Goal: Information Seeking & Learning: Learn about a topic

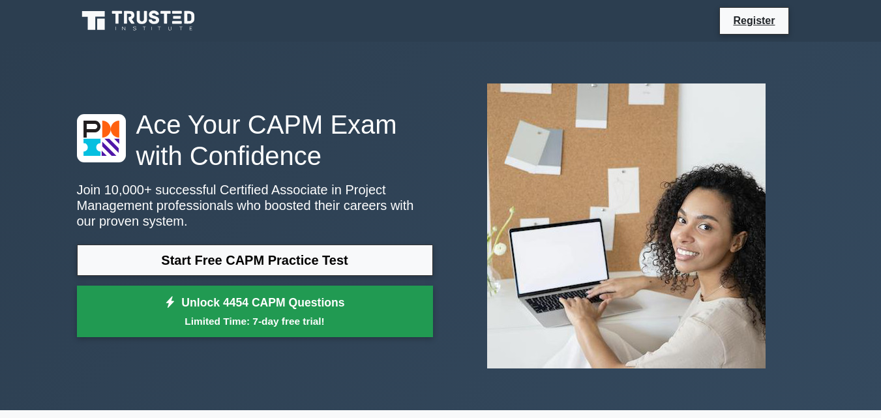
click at [268, 318] on small "Limited Time: 7-day free trial!" at bounding box center [254, 321] width 323 height 15
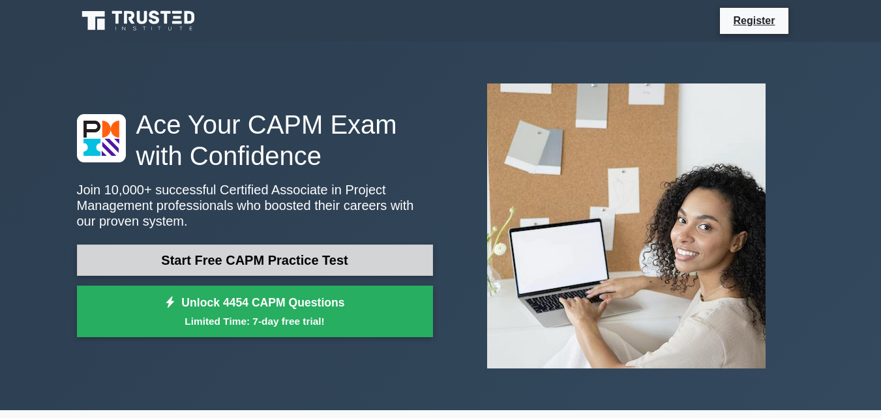
click at [198, 245] on link "Start Free CAPM Practice Test" at bounding box center [255, 260] width 356 height 31
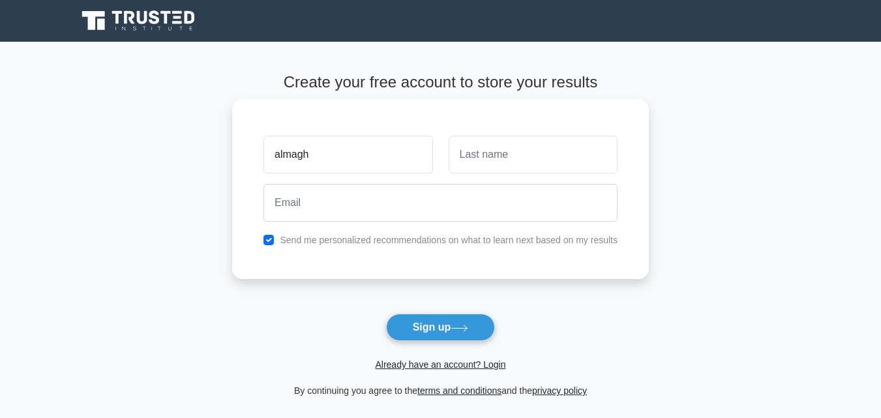
type input "almagh"
click at [511, 160] on input "text" at bounding box center [533, 155] width 169 height 38
type input "firah"
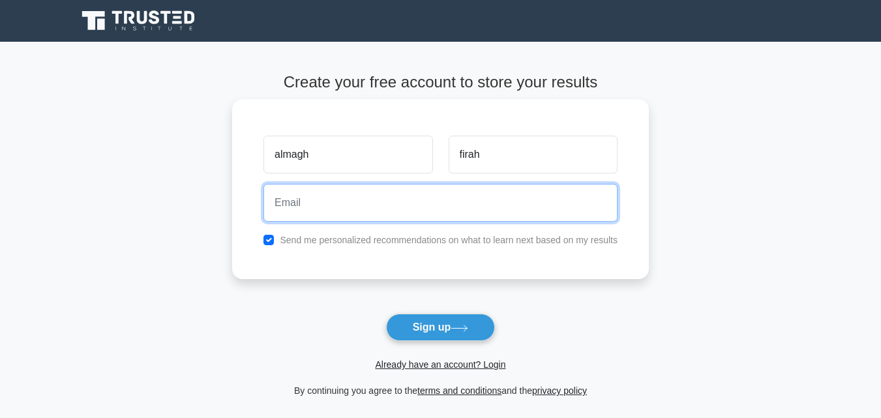
click at [470, 200] on input "email" at bounding box center [440, 203] width 354 height 38
type input "almaghfirah21"
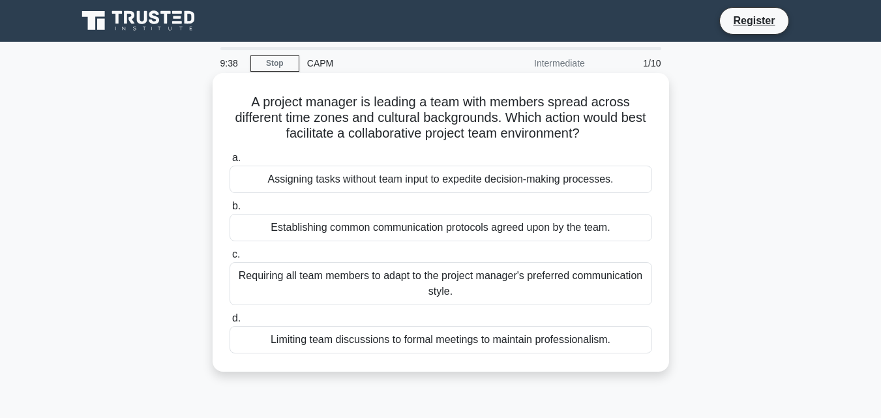
click at [265, 228] on div "Establishing common communication protocols agreed upon by the team." at bounding box center [441, 227] width 423 height 27
click at [230, 211] on input "b. Establishing common communication protocols agreed upon by the team." at bounding box center [230, 206] width 0 height 8
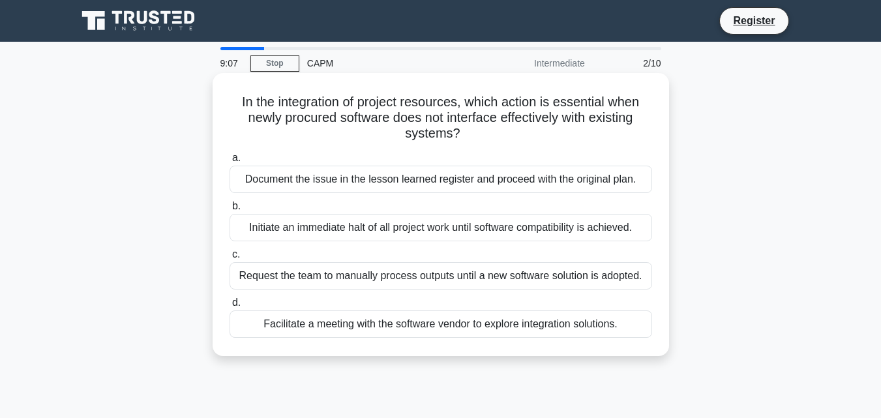
click at [329, 328] on div "Facilitate a meeting with the software vendor to explore integration solutions." at bounding box center [441, 323] width 423 height 27
click at [230, 307] on input "d. Facilitate a meeting with the software vendor to explore integration solutio…" at bounding box center [230, 303] width 0 height 8
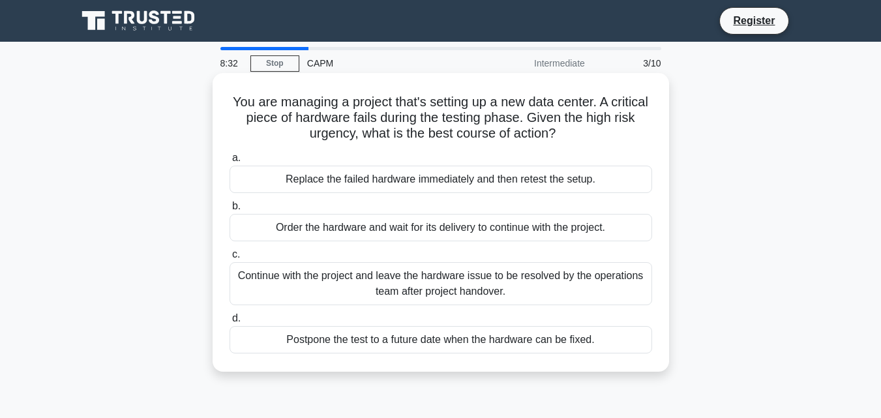
click at [411, 170] on div "Replace the failed hardware immediately and then retest the setup." at bounding box center [441, 179] width 423 height 27
click at [230, 162] on input "a. Replace the failed hardware immediately and then retest the setup." at bounding box center [230, 158] width 0 height 8
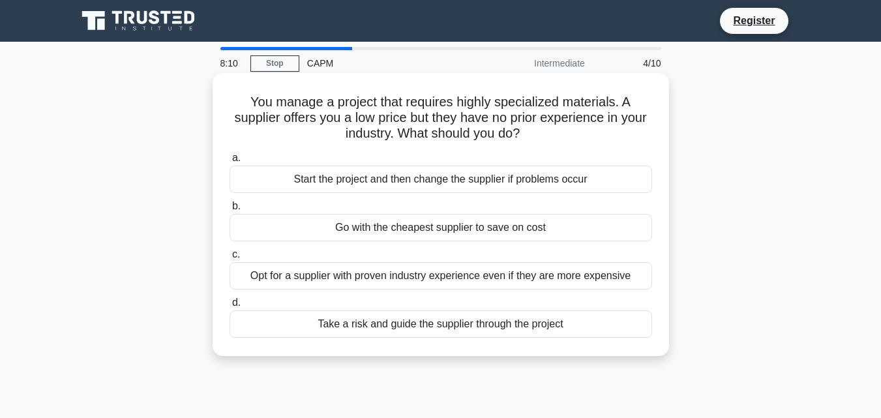
click at [415, 270] on div "Opt for a supplier with proven industry experience even if they are more expens…" at bounding box center [441, 275] width 423 height 27
click at [230, 259] on input "c. Opt for a supplier with proven industry experience even if they are more exp…" at bounding box center [230, 254] width 0 height 8
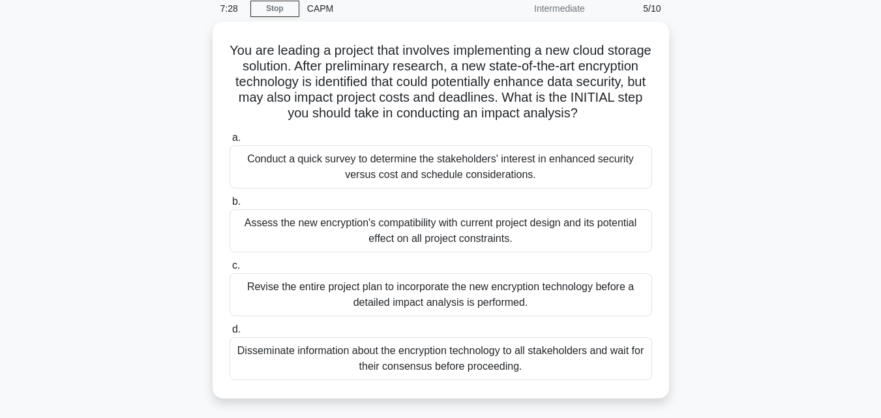
scroll to position [57, 0]
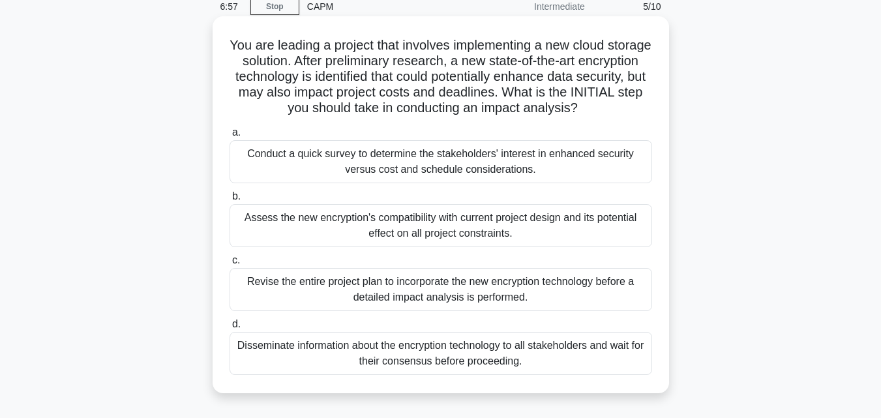
click at [555, 155] on div "Conduct a quick survey to determine the stakeholders' interest in enhanced secu…" at bounding box center [441, 161] width 423 height 43
click at [230, 137] on input "a. Conduct a quick survey to determine the stakeholders' interest in enhanced s…" at bounding box center [230, 132] width 0 height 8
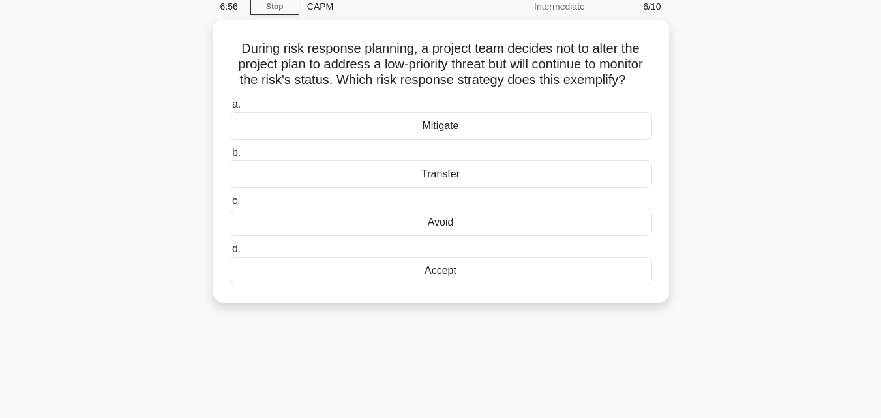
scroll to position [0, 0]
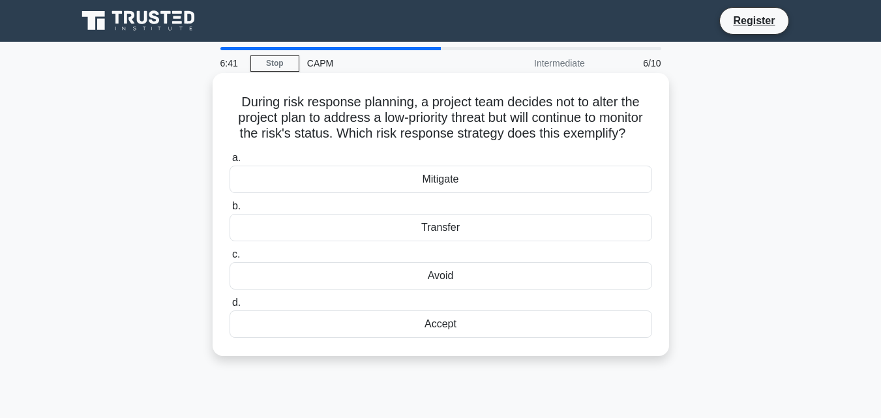
click at [463, 193] on div "Mitigate" at bounding box center [441, 179] width 423 height 27
click at [230, 162] on input "a. Mitigate" at bounding box center [230, 158] width 0 height 8
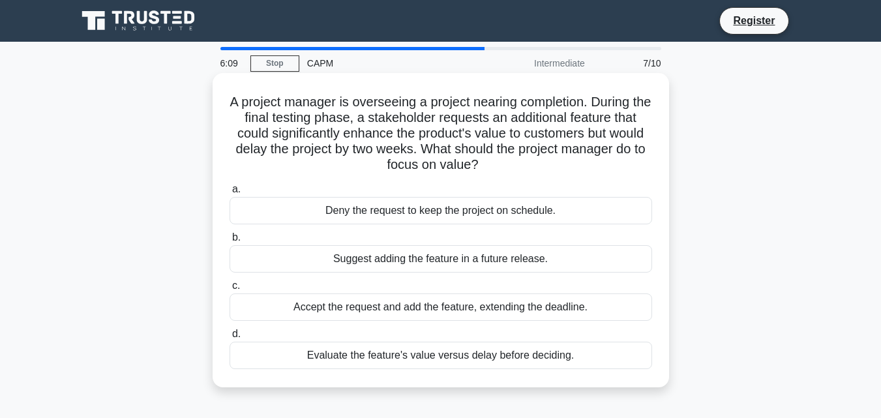
click at [399, 359] on div "Evaluate the feature's value versus delay before deciding." at bounding box center [441, 355] width 423 height 27
click at [230, 338] on input "d. Evaluate the feature's value versus delay before deciding." at bounding box center [230, 334] width 0 height 8
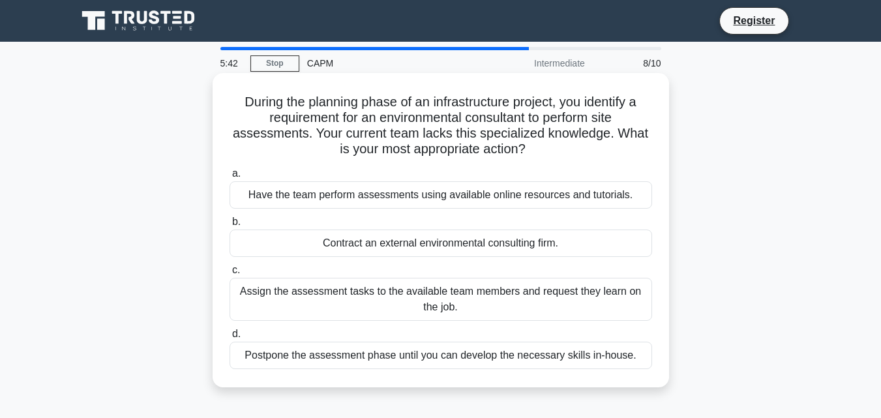
click at [465, 235] on div "Contract an external environmental consulting firm." at bounding box center [441, 243] width 423 height 27
click at [230, 226] on input "b. Contract an external environmental consulting firm." at bounding box center [230, 222] width 0 height 8
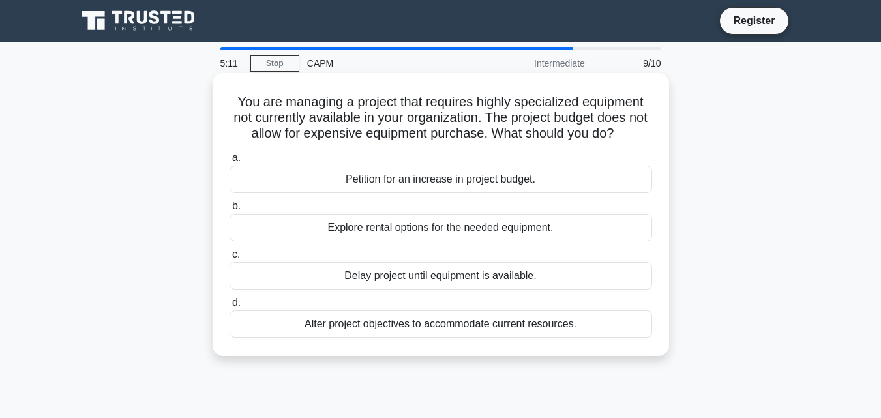
click at [511, 233] on div "Explore rental options for the needed equipment." at bounding box center [441, 227] width 423 height 27
click at [230, 211] on input "b. Explore rental options for the needed equipment." at bounding box center [230, 206] width 0 height 8
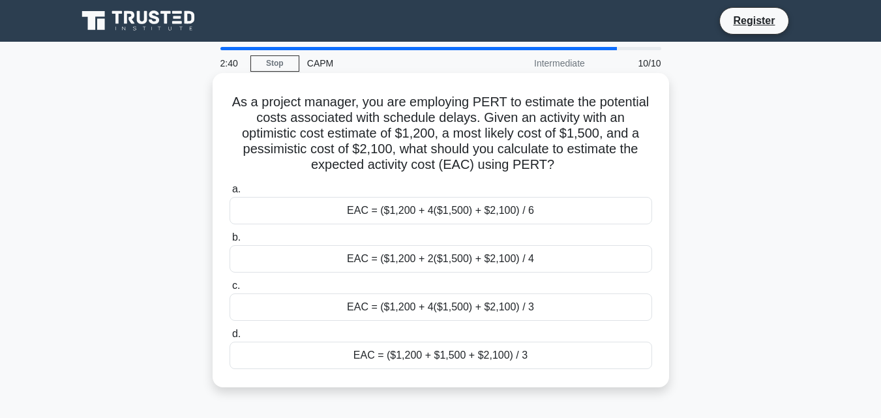
click at [496, 210] on div "EAC = ($1,200 + 4($1,500) + $2,100) / 6" at bounding box center [441, 210] width 423 height 27
click at [230, 194] on input "a. EAC = ($1,200 + 4($1,500) + $2,100) / 6" at bounding box center [230, 189] width 0 height 8
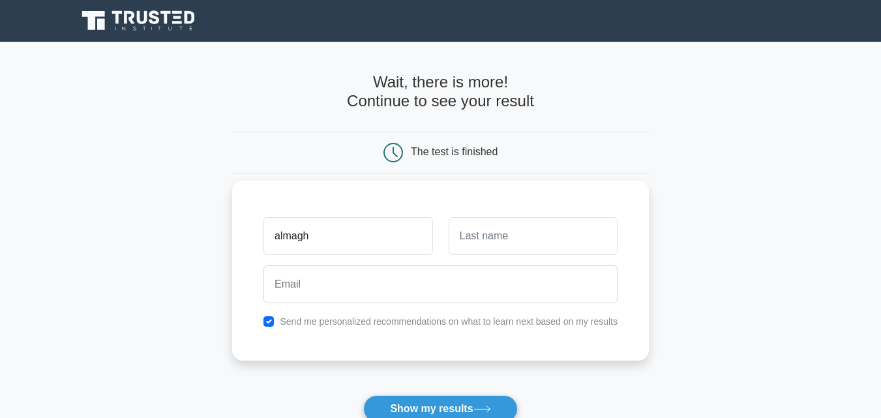
type input "almagh"
click at [484, 248] on input "text" at bounding box center [533, 236] width 169 height 38
type input "firah"
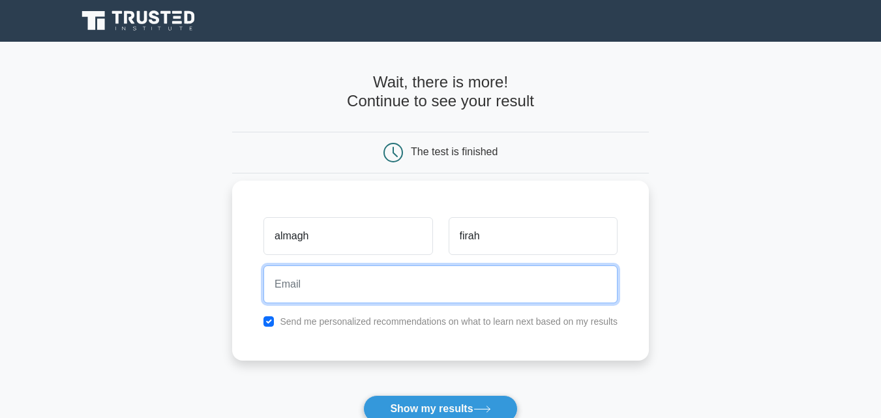
click at [364, 288] on input "email" at bounding box center [440, 284] width 354 height 38
click at [331, 287] on input "almaghfirah21gmail.com" at bounding box center [440, 284] width 354 height 38
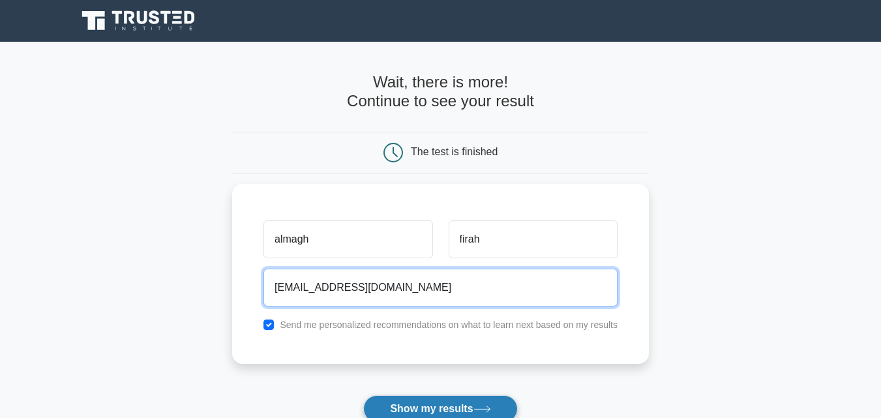
type input "almaghfirah@21gmail.com"
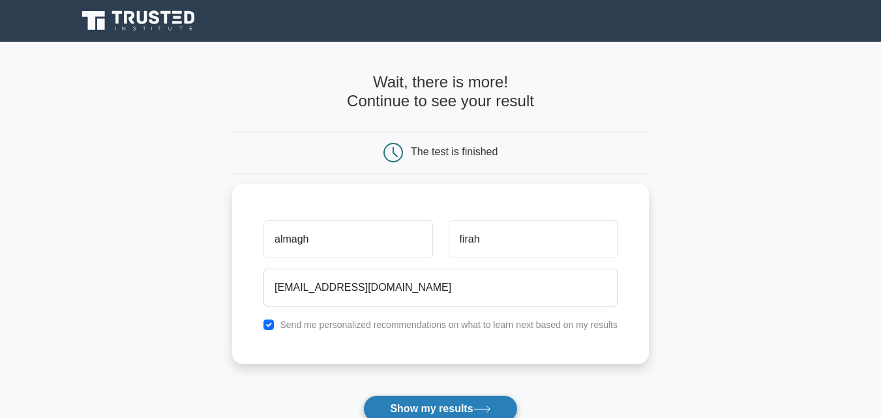
click at [439, 402] on button "Show my results" at bounding box center [440, 408] width 154 height 27
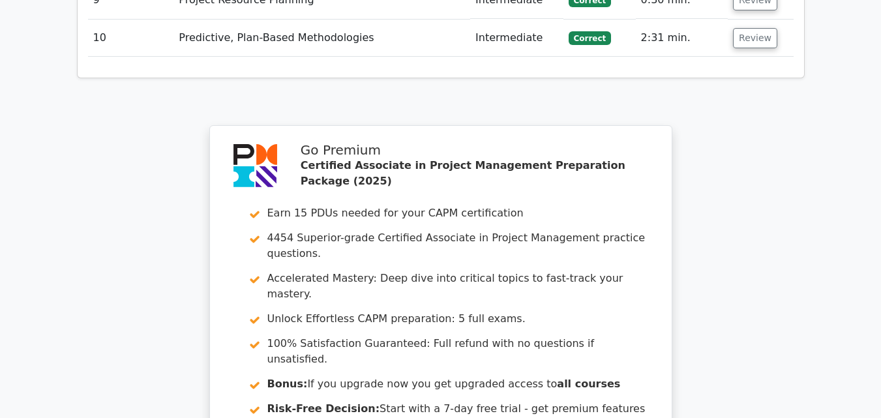
scroll to position [2060, 0]
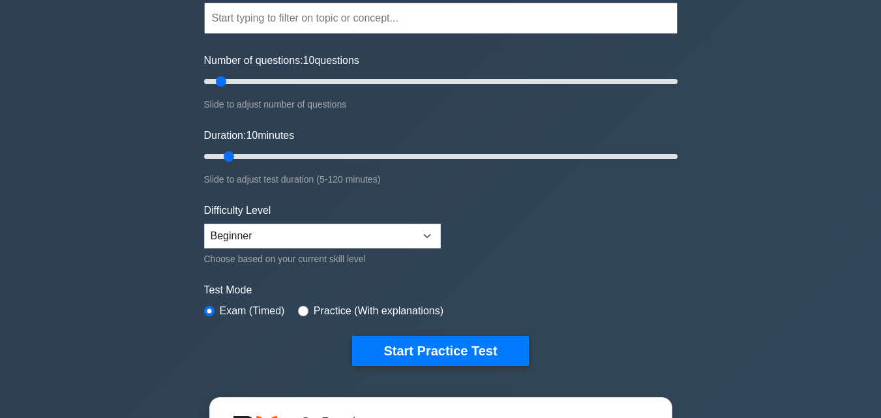
scroll to position [109, 0]
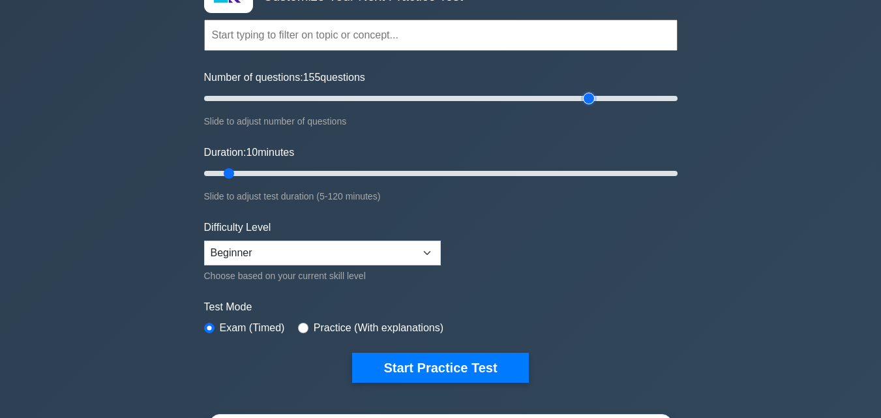
drag, startPoint x: 222, startPoint y: 97, endPoint x: 597, endPoint y: 81, distance: 375.2
click at [597, 91] on input "Number of questions: 155 questions" at bounding box center [440, 99] width 473 height 16
drag, startPoint x: 600, startPoint y: 97, endPoint x: 770, endPoint y: 89, distance: 170.3
type input "200"
click at [677, 91] on input "Number of questions: 200 questions" at bounding box center [440, 99] width 473 height 16
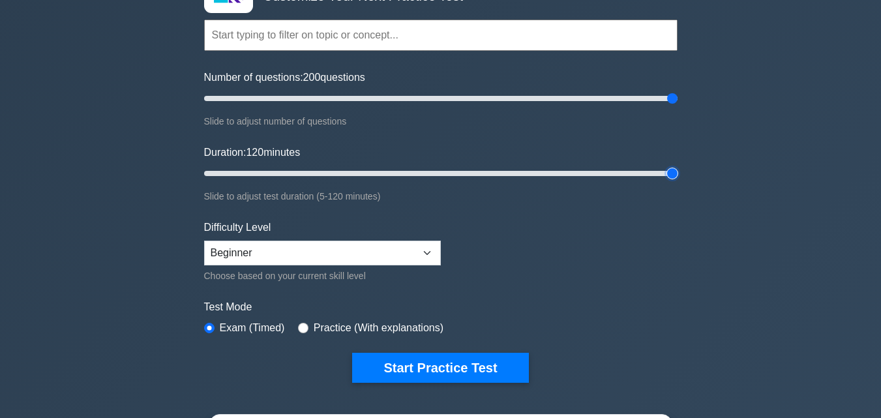
drag, startPoint x: 225, startPoint y: 171, endPoint x: 699, endPoint y: 175, distance: 474.1
type input "120"
click at [677, 175] on input "Duration: 120 minutes" at bounding box center [440, 174] width 473 height 16
click at [288, 250] on select "Beginner Intermediate Expert" at bounding box center [322, 253] width 237 height 25
select select "intermediate"
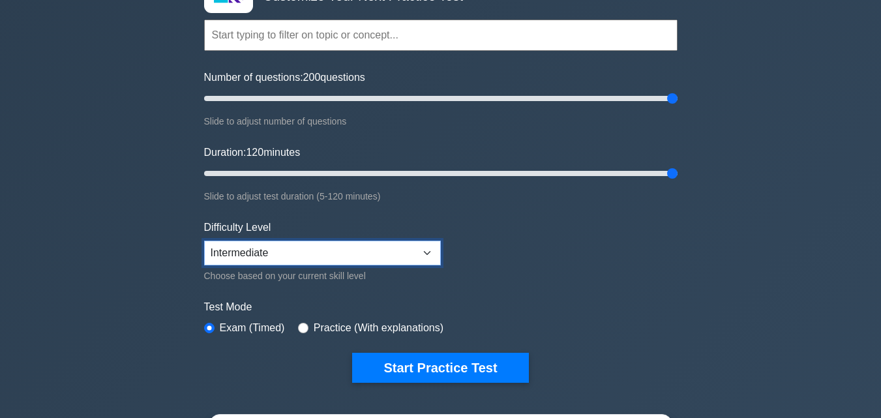
click at [204, 241] on select "Beginner Intermediate Expert" at bounding box center [322, 253] width 237 height 25
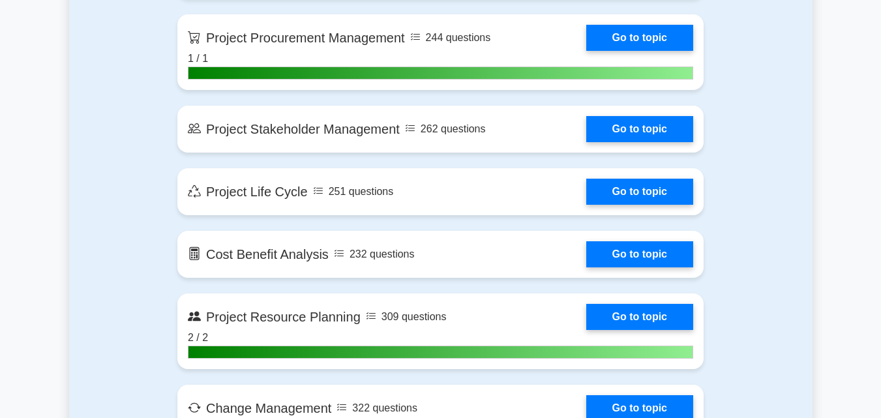
scroll to position [1540, 0]
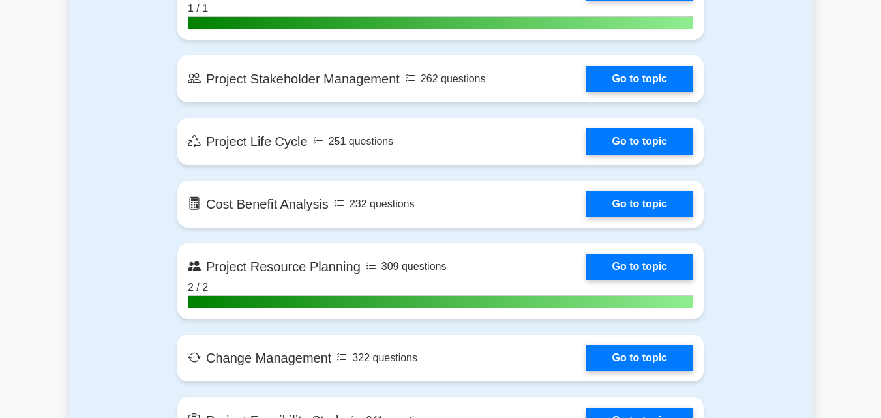
drag, startPoint x: 878, startPoint y: 145, endPoint x: 890, endPoint y: 142, distance: 12.0
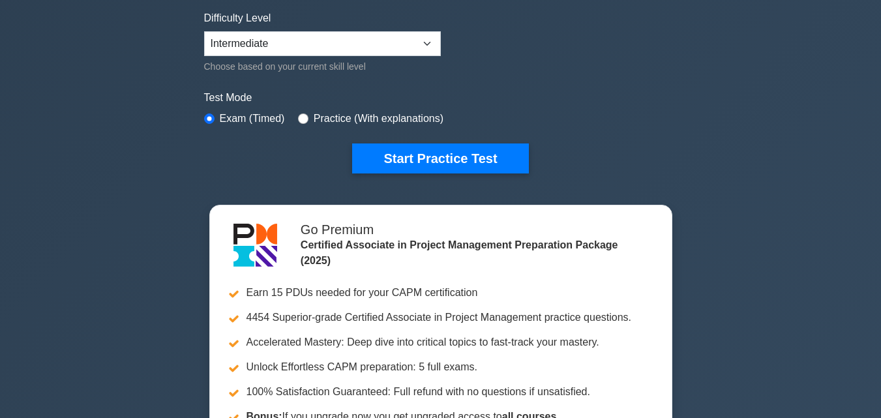
scroll to position [0, 0]
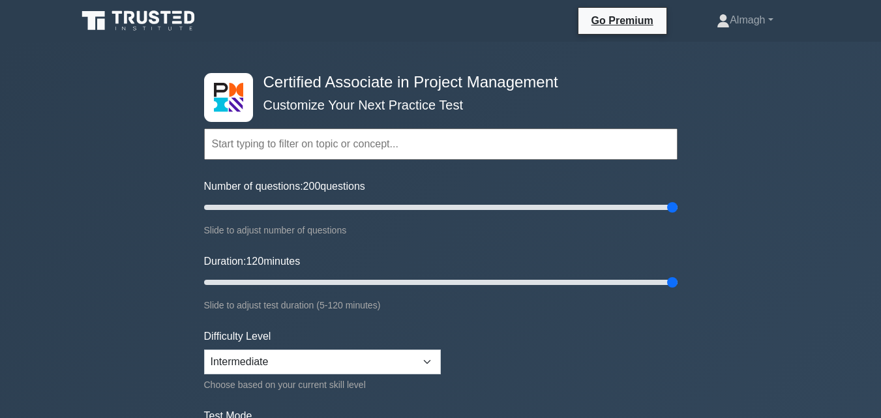
click at [344, 145] on input "text" at bounding box center [440, 143] width 473 height 31
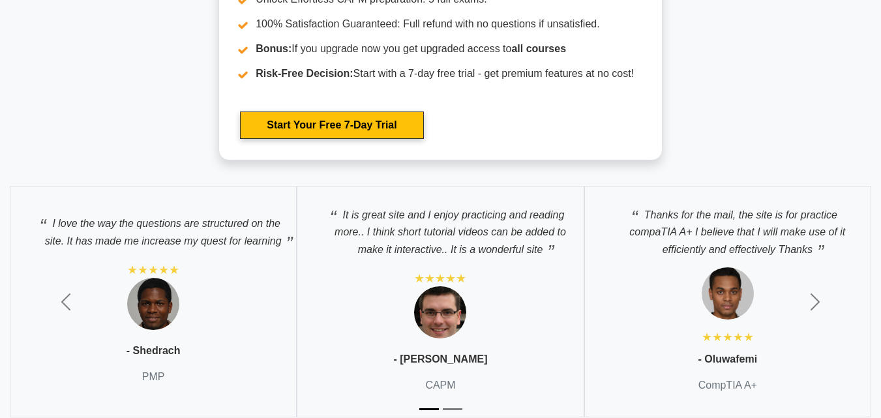
scroll to position [4487, 0]
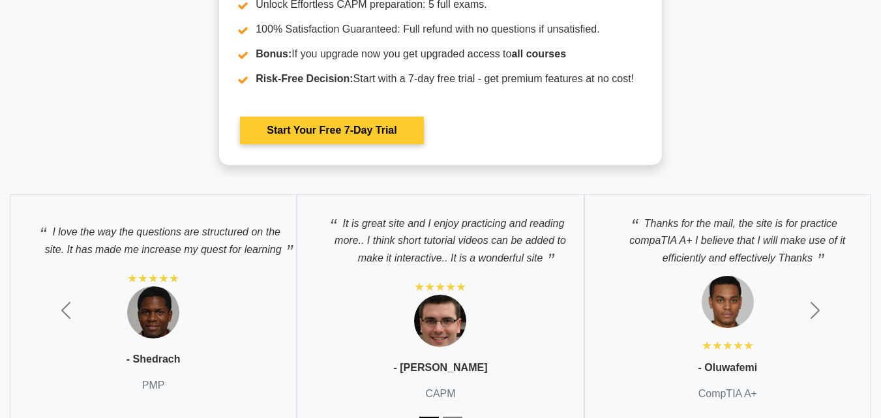
click at [389, 132] on link "Start Your Free 7-Day Trial" at bounding box center [331, 130] width 183 height 27
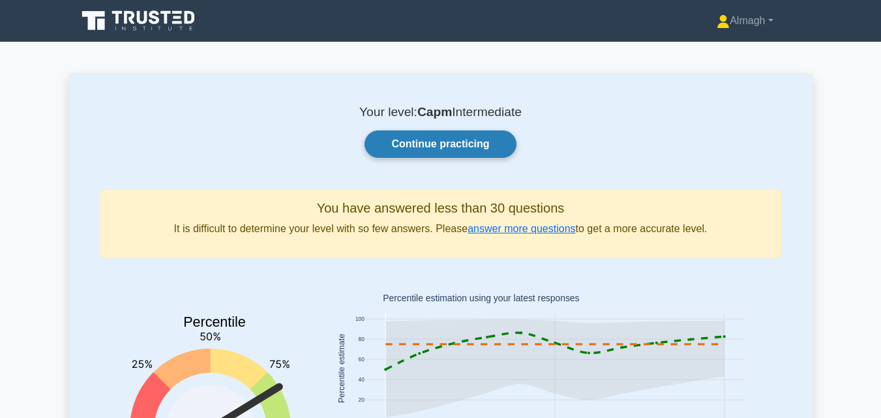
click at [452, 157] on link "Continue practicing" at bounding box center [439, 143] width 151 height 27
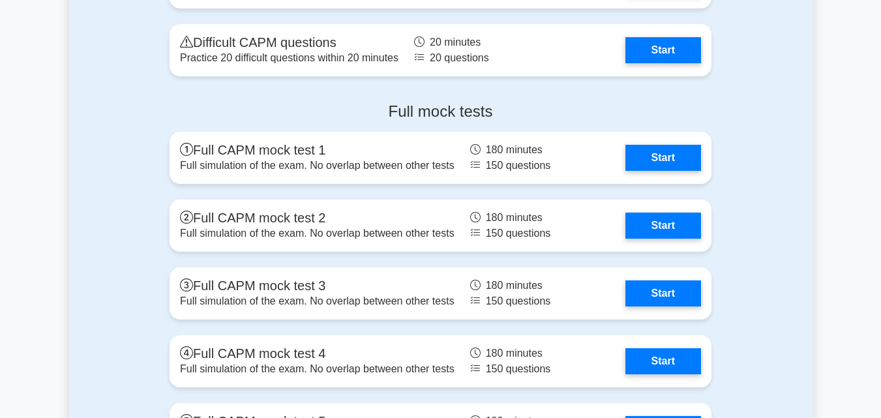
scroll to position [3078, 0]
